Goal: Task Accomplishment & Management: Use online tool/utility

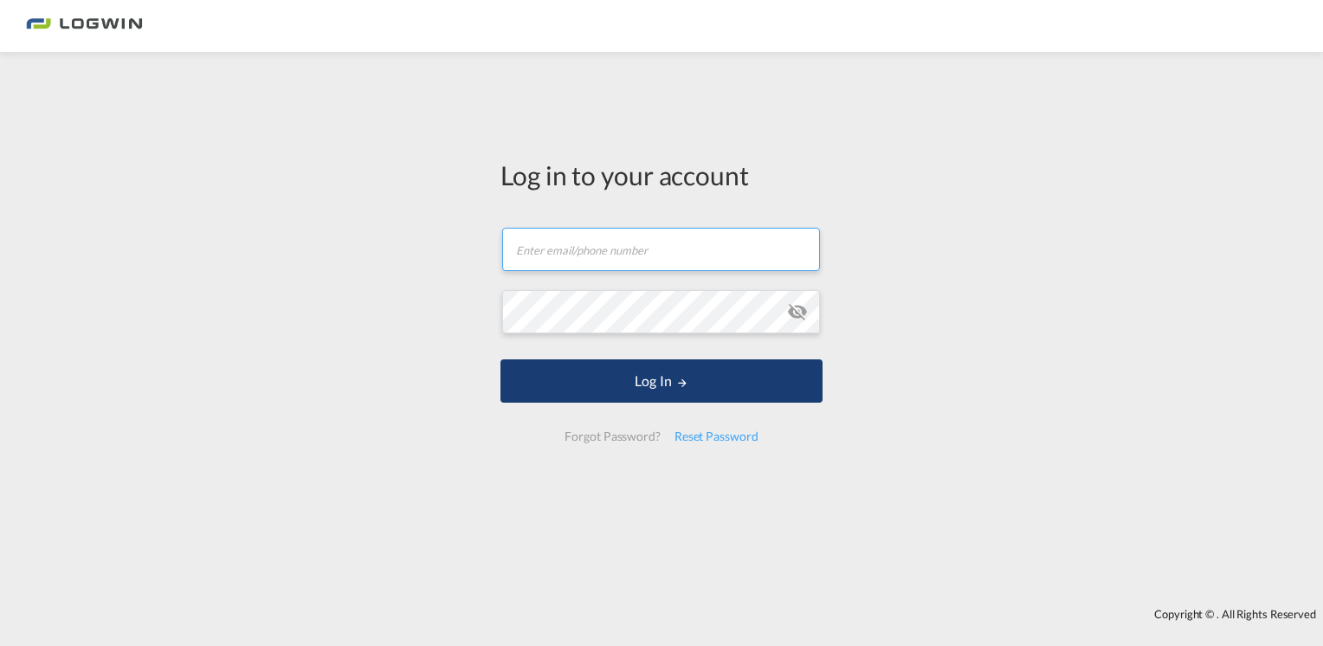
type input "[EMAIL_ADDRESS][DOMAIN_NAME]"
click at [657, 386] on button "Log In" at bounding box center [662, 380] width 322 height 43
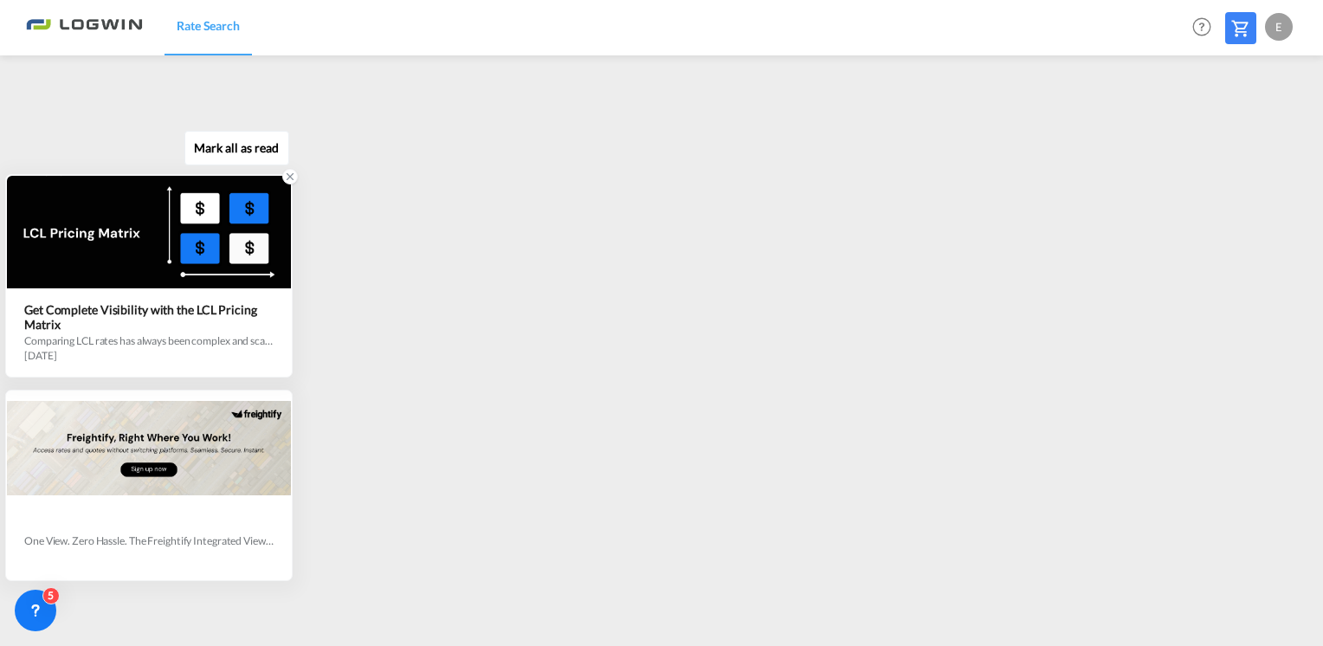
click at [288, 178] on icon at bounding box center [291, 176] width 6 height 6
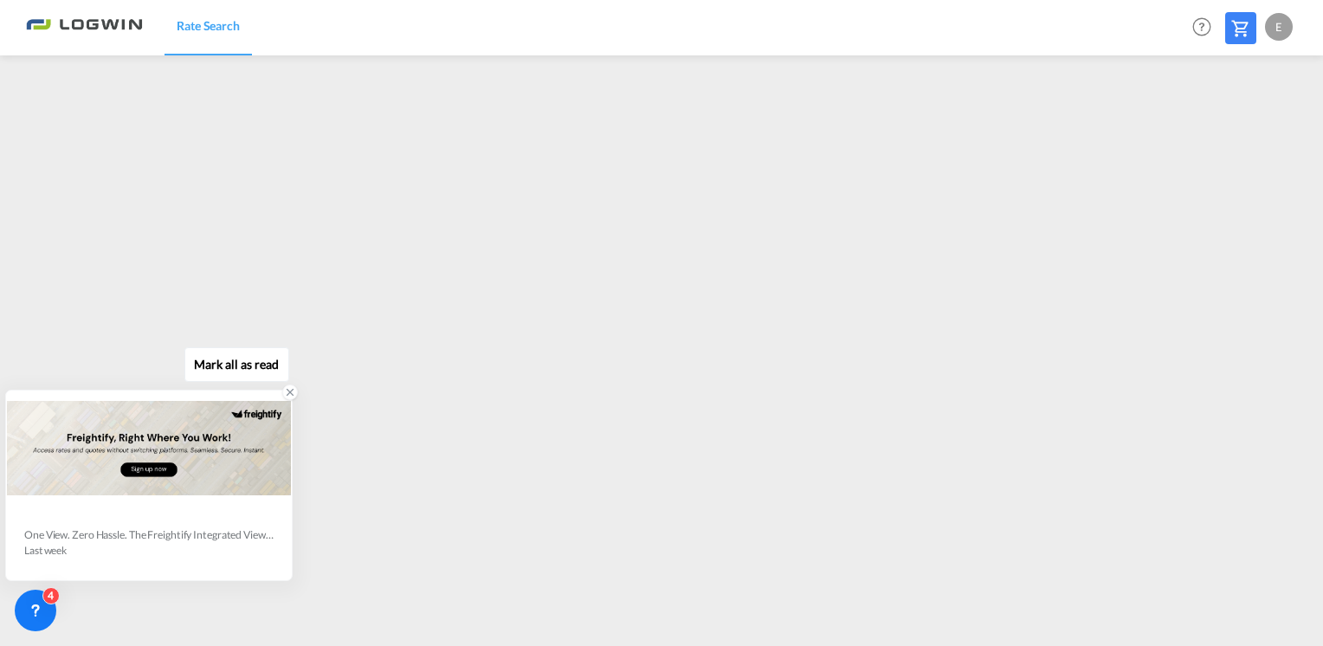
click at [286, 391] on icon at bounding box center [290, 392] width 12 height 12
